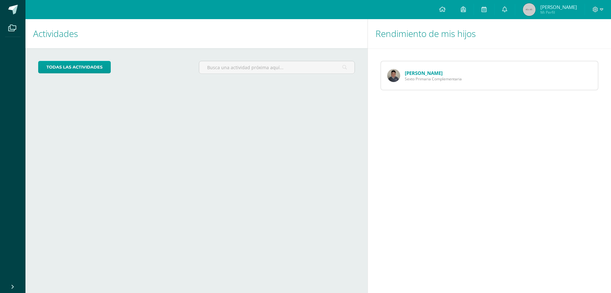
click at [428, 73] on link "[PERSON_NAME]" at bounding box center [424, 73] width 38 height 6
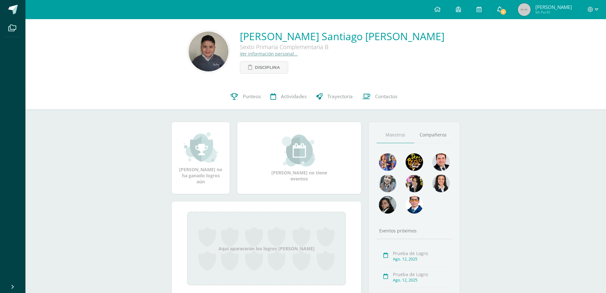
click at [503, 10] on icon at bounding box center [500, 9] width 5 height 6
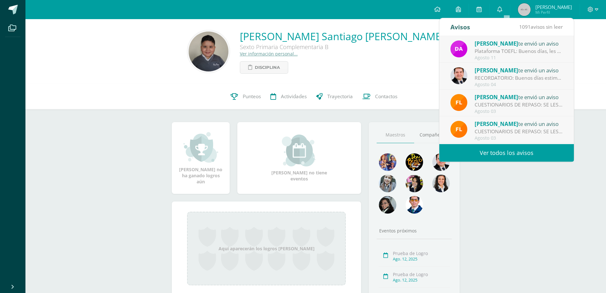
click at [515, 151] on link "Ver todos los avisos" at bounding box center [507, 153] width 135 height 18
